Goal: Complete application form

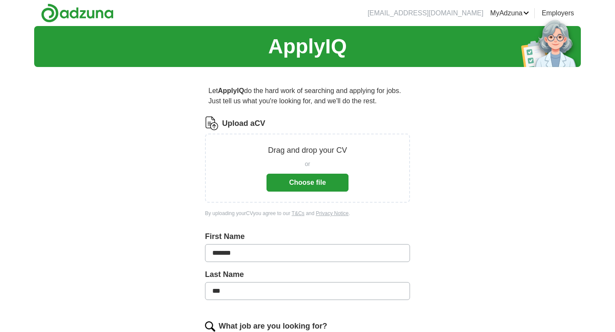
click at [334, 180] on button "Choose file" at bounding box center [307, 183] width 82 height 18
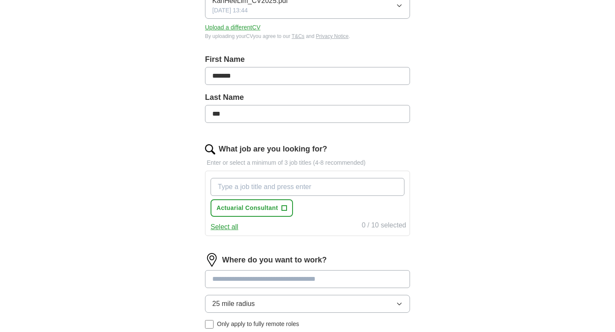
scroll to position [149, 0]
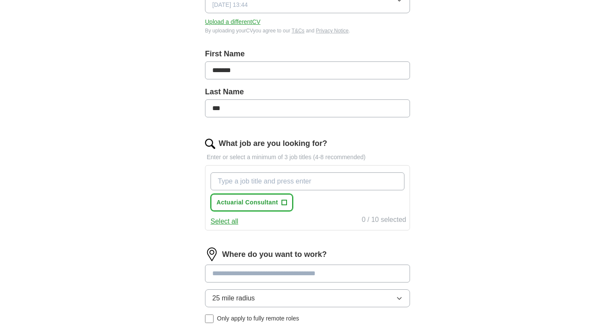
click at [284, 206] on span "+" at bounding box center [283, 202] width 5 height 7
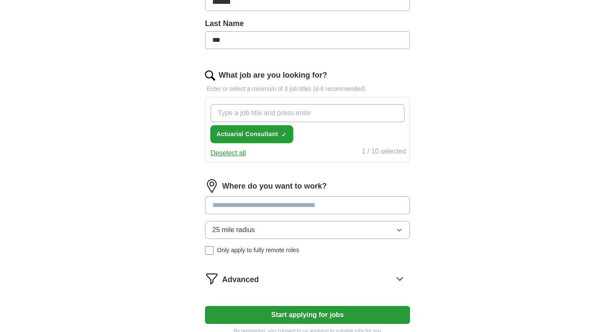
scroll to position [250, 0]
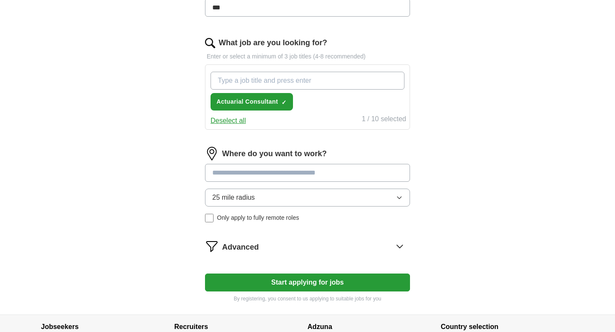
click at [312, 173] on input at bounding box center [307, 173] width 205 height 18
type input "**"
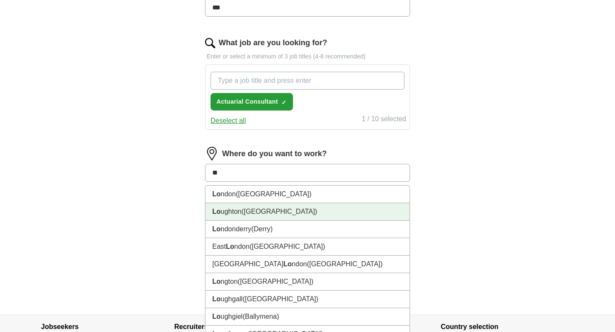
click at [281, 203] on li "Lo ndon ([GEOGRAPHIC_DATA])" at bounding box center [307, 195] width 204 height 18
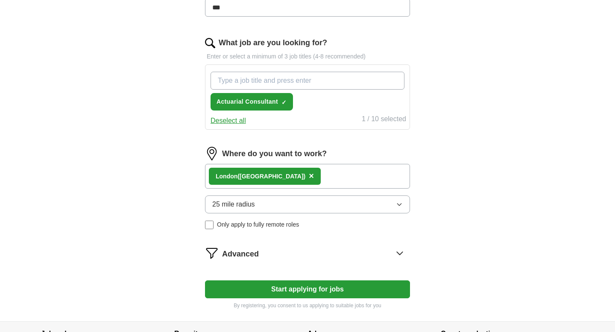
click at [279, 204] on button "25 mile radius" at bounding box center [307, 205] width 205 height 18
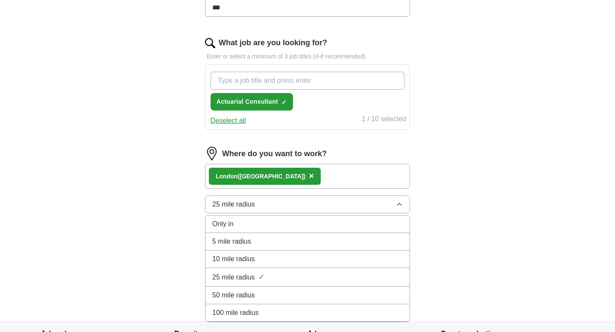
click at [257, 312] on span "100 mile radius" at bounding box center [235, 313] width 47 height 10
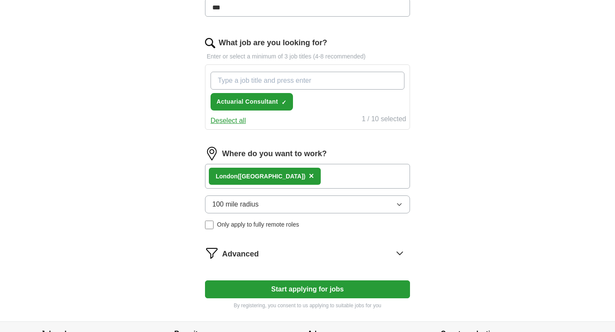
scroll to position [290, 0]
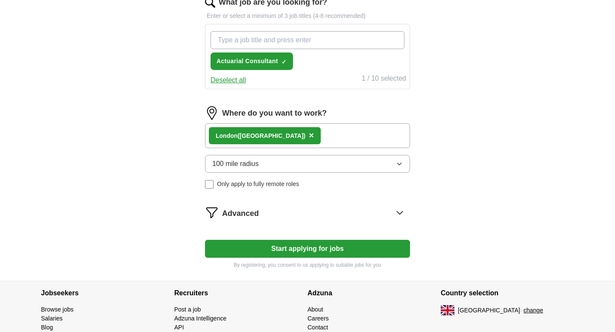
click at [287, 246] on button "Start applying for jobs" at bounding box center [307, 249] width 205 height 18
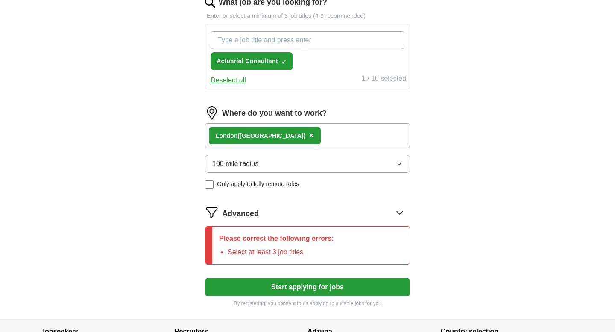
click at [298, 41] on input "What job are you looking for?" at bounding box center [308, 40] width 194 height 18
type input "actuarial"
type input "A"
type input "Pricing Analyst"
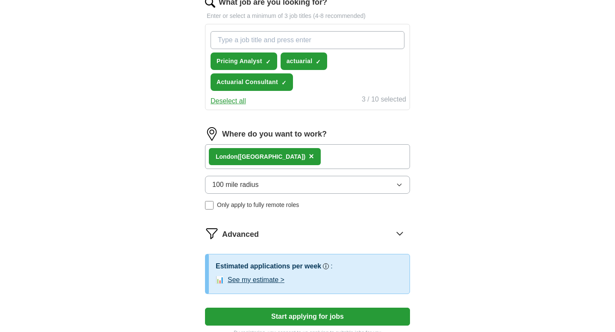
click at [269, 41] on input "What job are you looking for?" at bounding box center [308, 40] width 194 height 18
type input "Actuarial Analyst"
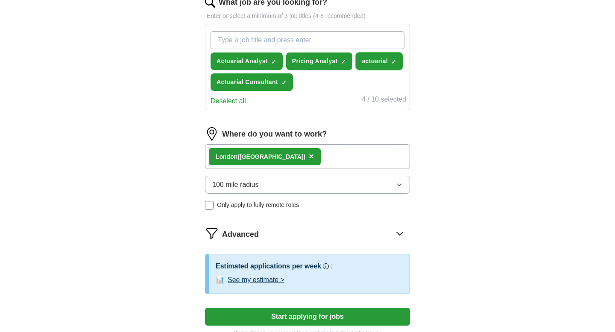
click at [0, 0] on span "×" at bounding box center [0, 0] width 0 height 0
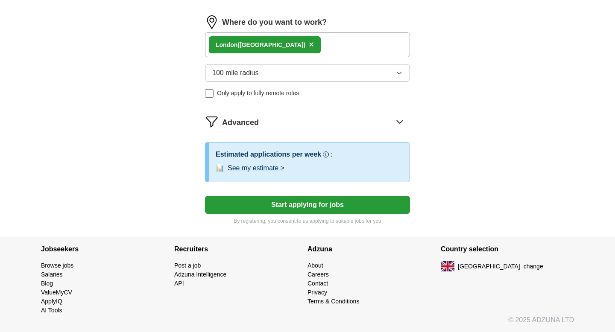
click at [311, 208] on button "Start applying for jobs" at bounding box center [307, 205] width 205 height 18
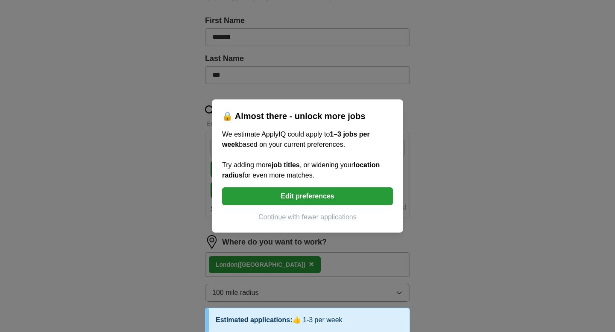
scroll to position [181, 0]
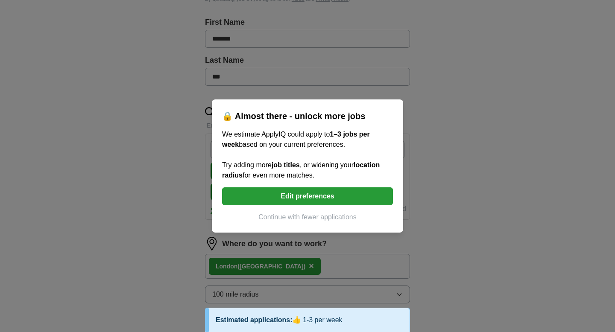
click at [317, 199] on button "Edit preferences" at bounding box center [307, 196] width 171 height 18
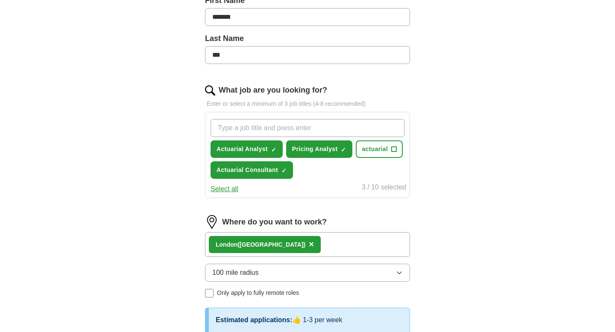
scroll to position [203, 0]
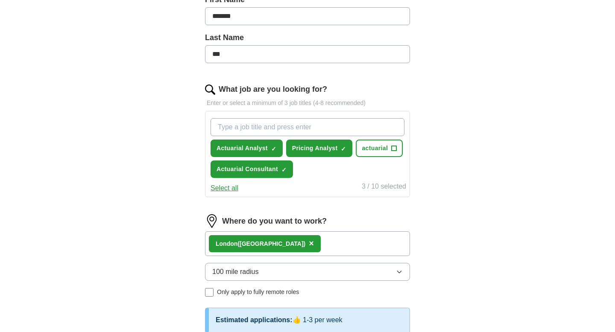
click at [310, 268] on button "100 mile radius" at bounding box center [307, 272] width 205 height 18
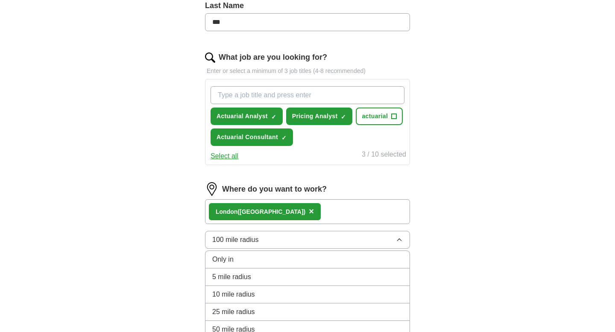
scroll to position [270, 0]
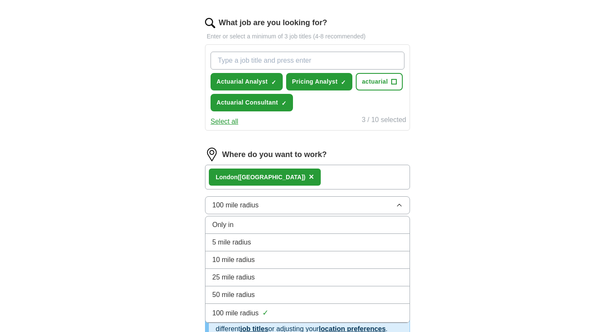
click at [286, 277] on div "25 mile radius" at bounding box center [307, 277] width 190 height 10
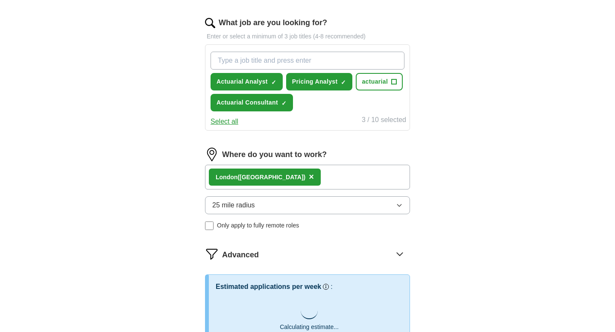
scroll to position [428, 0]
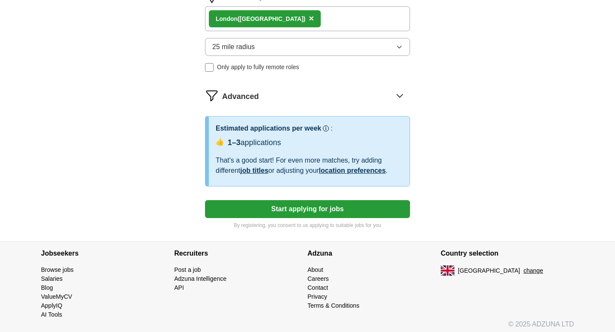
click at [311, 209] on button "Start applying for jobs" at bounding box center [307, 209] width 205 height 18
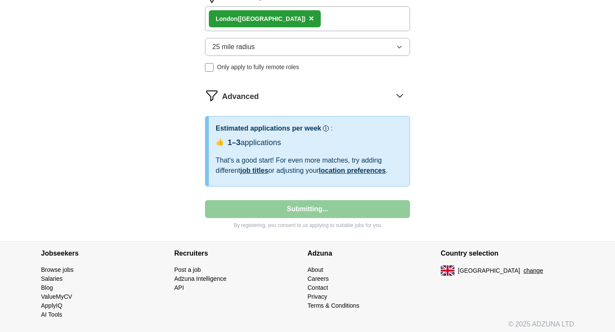
select select "**"
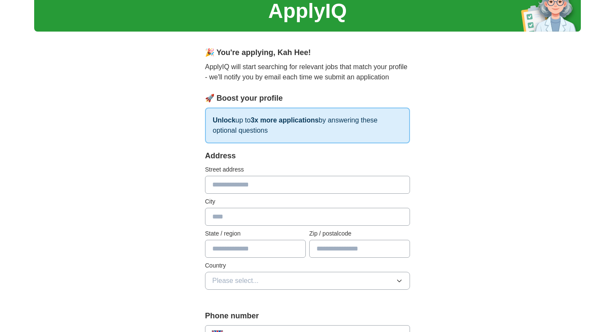
scroll to position [43, 0]
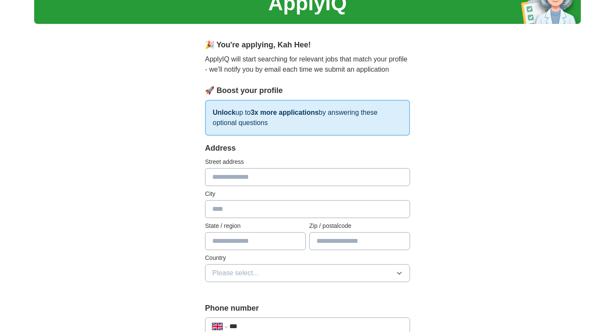
click at [296, 181] on input "text" at bounding box center [307, 177] width 205 height 18
type input "*"
type input "**********"
click at [279, 207] on input "text" at bounding box center [307, 209] width 205 height 18
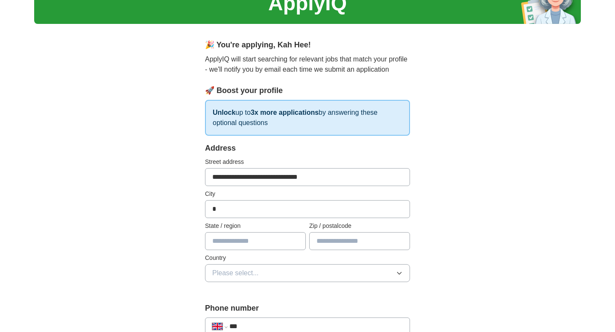
type input "*********"
type input "********"
click at [276, 237] on input "text" at bounding box center [255, 241] width 101 height 18
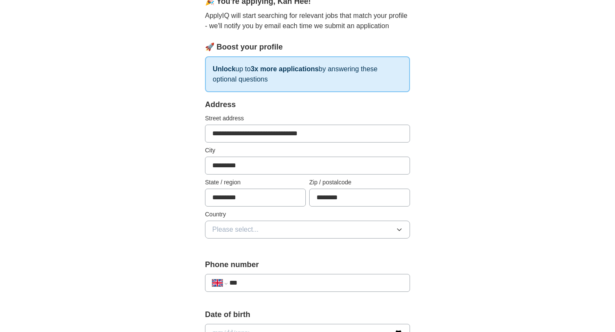
type input "*********"
click at [279, 231] on button "Please select..." at bounding box center [307, 230] width 205 height 18
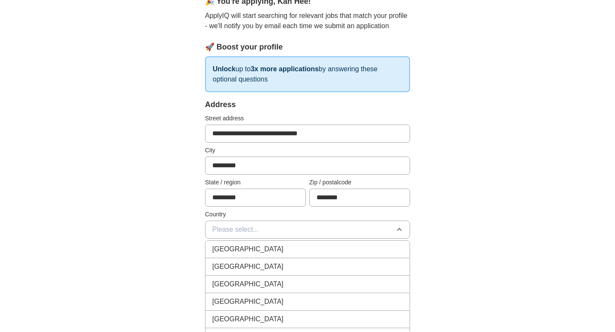
click at [279, 251] on div "[GEOGRAPHIC_DATA]" at bounding box center [307, 249] width 190 height 10
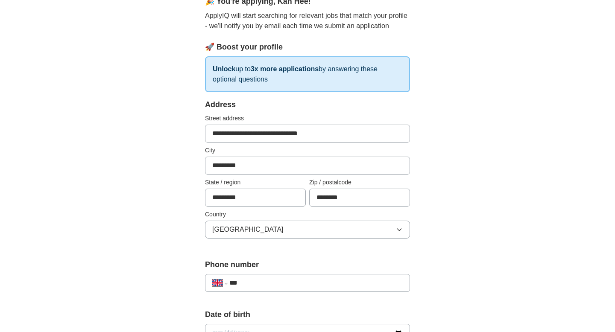
scroll to position [182, 0]
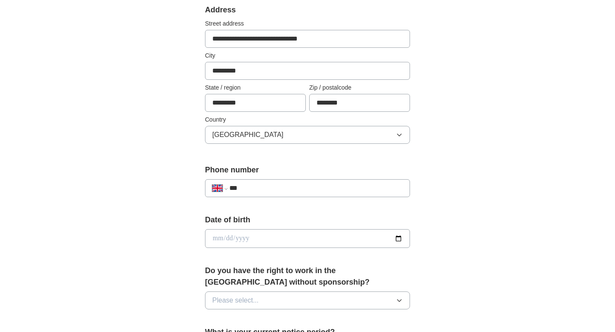
click at [261, 184] on input "***" at bounding box center [315, 188] width 173 height 10
type input "**********"
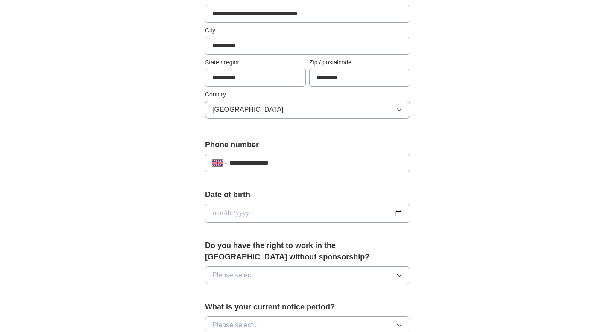
click at [279, 215] on input "date" at bounding box center [307, 213] width 205 height 19
type input "**********"
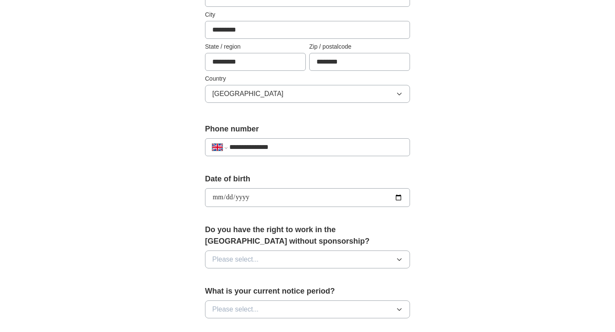
scroll to position [223, 0]
click at [269, 258] on button "Please select..." at bounding box center [307, 259] width 205 height 18
click at [263, 281] on div "Yes" at bounding box center [307, 279] width 190 height 10
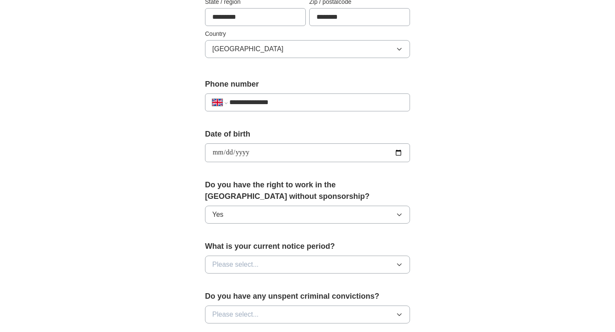
scroll to position [284, 0]
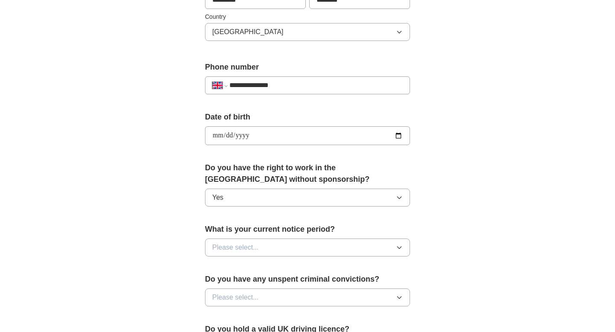
click at [284, 255] on button "Please select..." at bounding box center [307, 248] width 205 height 18
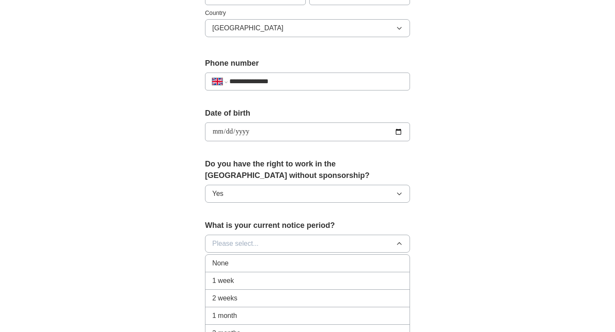
click at [285, 260] on div "None" at bounding box center [307, 263] width 190 height 10
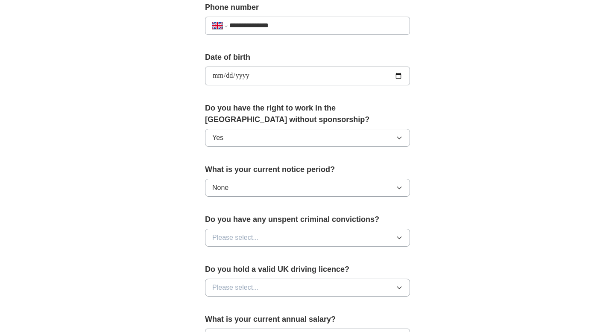
scroll to position [349, 0]
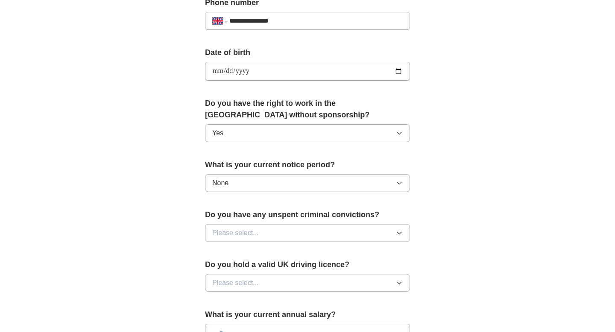
click at [287, 223] on div "Do you have any unspent criminal convictions? Please select..." at bounding box center [307, 229] width 205 height 40
click at [284, 234] on button "Please select..." at bounding box center [307, 233] width 205 height 18
click at [271, 268] on div "No" at bounding box center [307, 270] width 190 height 10
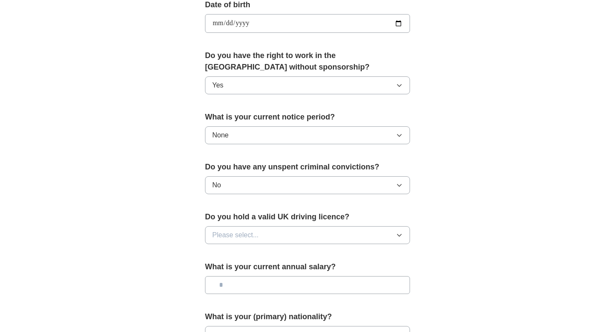
scroll to position [398, 0]
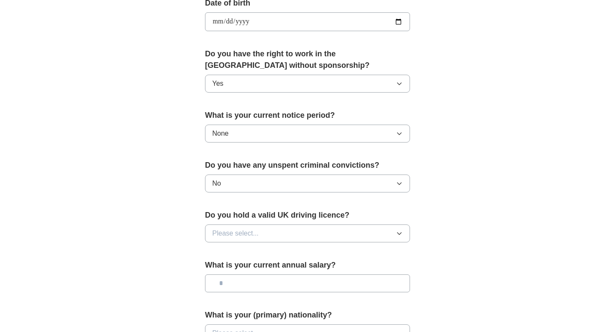
click at [289, 227] on button "Please select..." at bounding box center [307, 234] width 205 height 18
click at [274, 272] on div "No" at bounding box center [307, 271] width 190 height 10
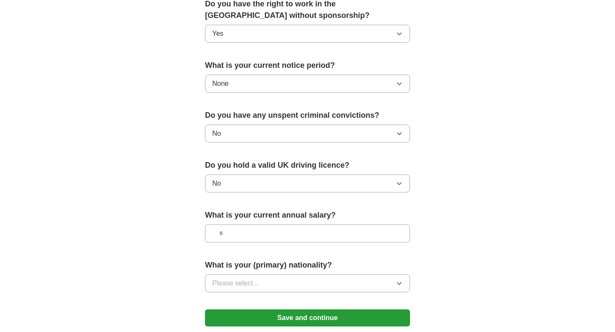
scroll to position [451, 0]
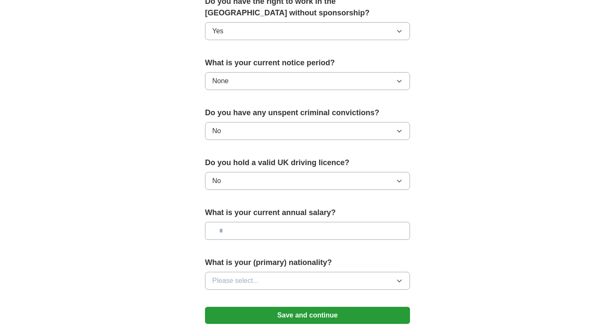
click at [290, 229] on input "text" at bounding box center [307, 231] width 205 height 18
type input "**"
click at [278, 273] on button "Please select..." at bounding box center [307, 281] width 205 height 18
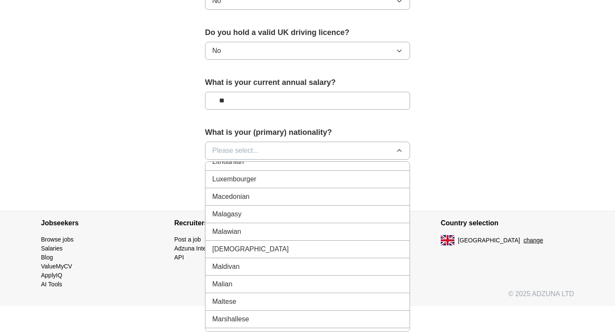
scroll to position [1813, 0]
click at [272, 231] on div "[DEMOGRAPHIC_DATA]" at bounding box center [307, 231] width 190 height 10
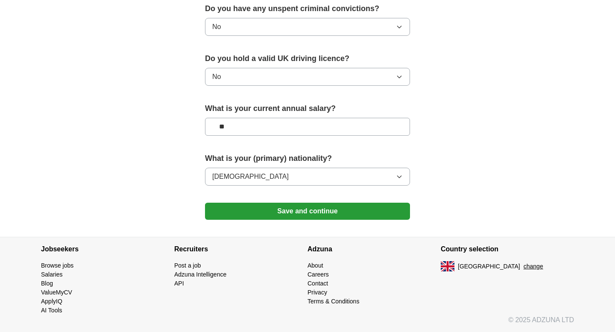
scroll to position [555, 0]
click at [305, 207] on button "Save and continue" at bounding box center [307, 211] width 205 height 17
